Goal: Information Seeking & Learning: Learn about a topic

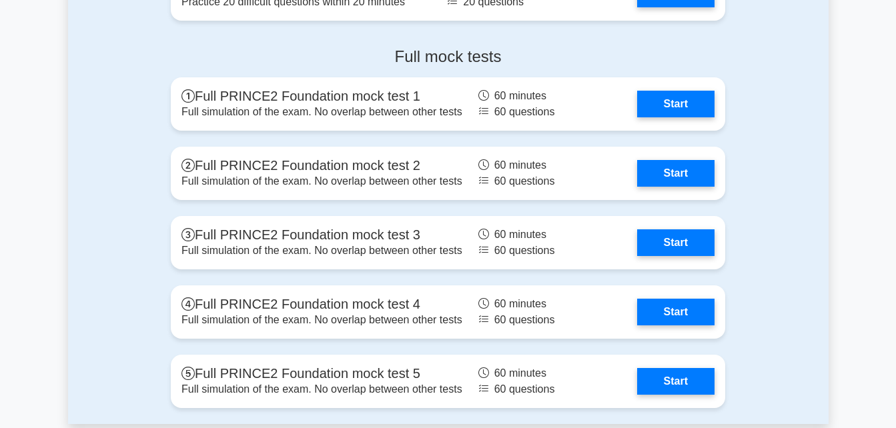
scroll to position [1959, 0]
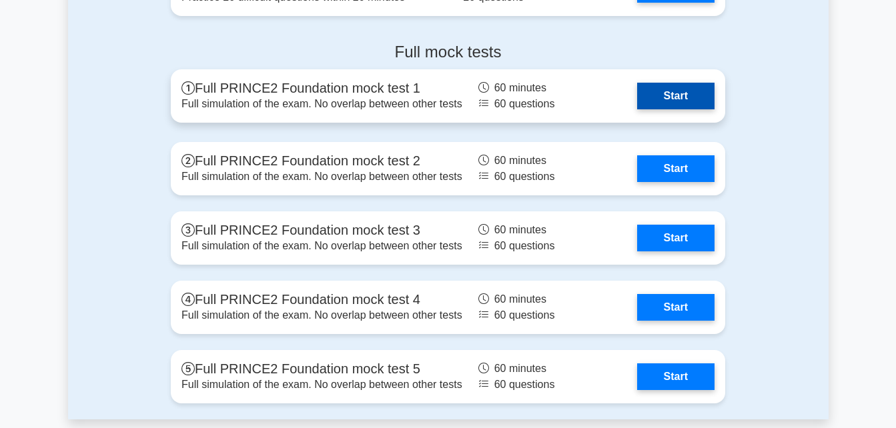
click at [667, 93] on link "Start" at bounding box center [675, 96] width 77 height 27
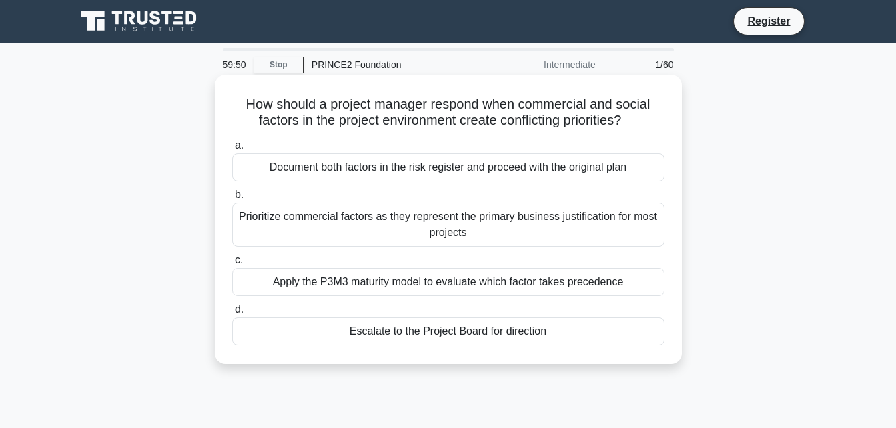
click at [407, 336] on div "Escalate to the Project Board for direction" at bounding box center [448, 332] width 432 height 28
click at [232, 314] on input "d. Escalate to the Project Board for direction" at bounding box center [232, 310] width 0 height 9
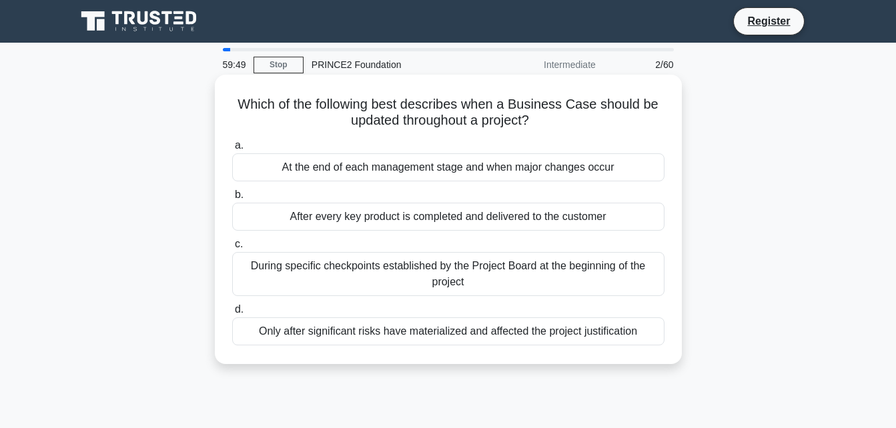
click at [465, 220] on div "After every key product is completed and delivered to the customer" at bounding box center [448, 217] width 432 height 28
click at [232, 200] on input "b. After every key product is completed and delivered to the customer" at bounding box center [232, 195] width 0 height 9
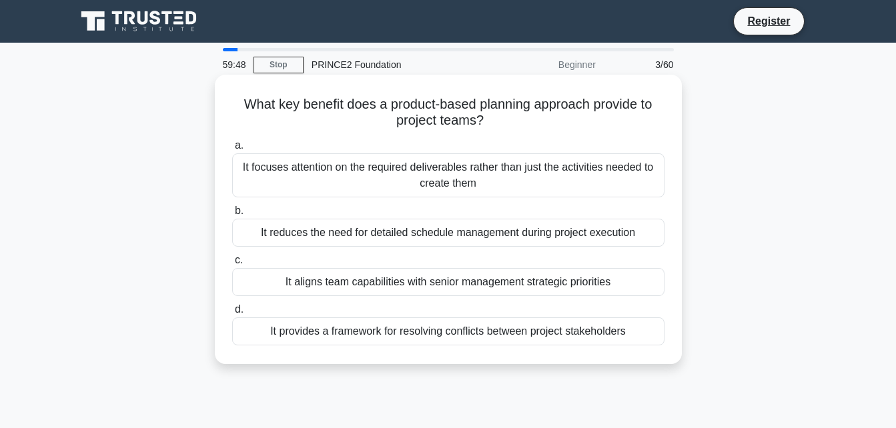
click at [458, 186] on div "It focuses attention on the required deliverables rather than just the activiti…" at bounding box center [448, 175] width 432 height 44
click at [232, 150] on input "a. It focuses attention on the required deliverables rather than just the activ…" at bounding box center [232, 145] width 0 height 9
